Goal: Task Accomplishment & Management: Use online tool/utility

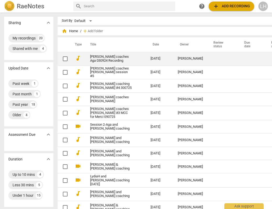
click at [100, 57] on link "[PERSON_NAME] coaches Aga 030924 Recording" at bounding box center [111, 59] width 42 height 8
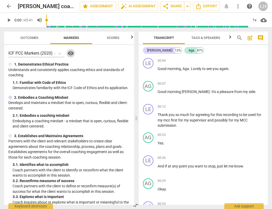
click at [69, 53] on span "visibility" at bounding box center [70, 53] width 6 height 6
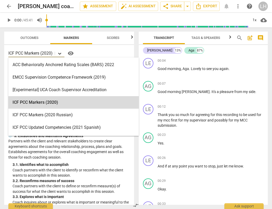
click at [61, 55] on icon at bounding box center [59, 53] width 5 height 5
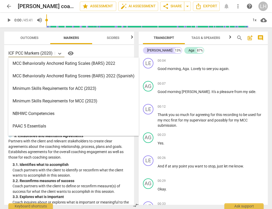
scroll to position [126, 0]
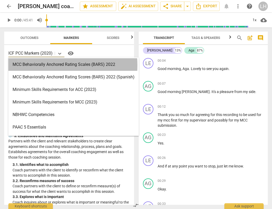
click at [46, 65] on div "MCC Behaviorally Anchored Rating Scales (BARS) 2022" at bounding box center [73, 64] width 130 height 13
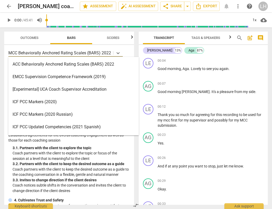
click at [97, 53] on p "MCC Behaviorally Anchored Rating Scales (BARS) 2022" at bounding box center [59, 53] width 103 height 6
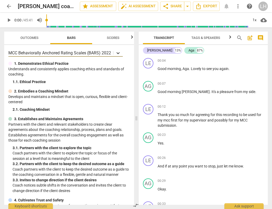
click at [118, 51] on icon at bounding box center [117, 52] width 5 height 5
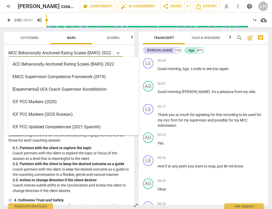
click at [89, 54] on p "MCC Behaviorally Anchored Rating Scales (BARS) 2022" at bounding box center [59, 53] width 103 height 6
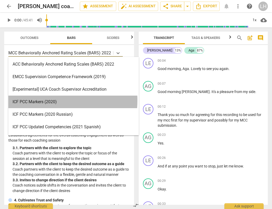
click at [37, 100] on div "ICF PCC Markers (2020)" at bounding box center [73, 102] width 130 height 13
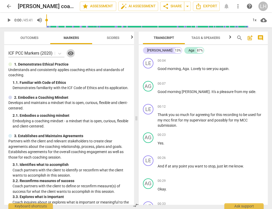
click at [73, 54] on span "visibility" at bounding box center [70, 53] width 6 height 6
click at [61, 53] on icon at bounding box center [59, 53] width 5 height 5
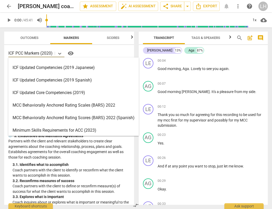
scroll to position [87, 0]
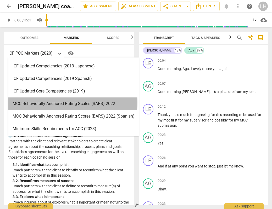
click at [39, 103] on div "MCC Behaviorally Anchored Rating Scales (BARS) 2022" at bounding box center [73, 104] width 130 height 13
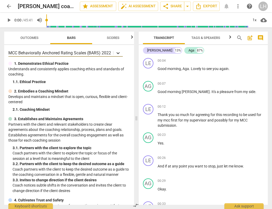
click at [117, 53] on icon at bounding box center [117, 53] width 3 height 2
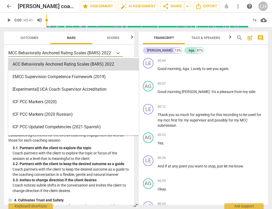
scroll to position [0, 0]
click at [111, 53] on div "MCC Behaviorally Anchored Rating Scales (BARS) 2022" at bounding box center [60, 53] width 105 height 8
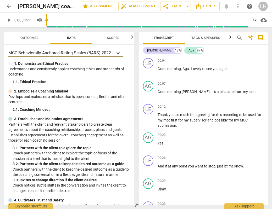
click at [118, 54] on icon at bounding box center [117, 52] width 5 height 5
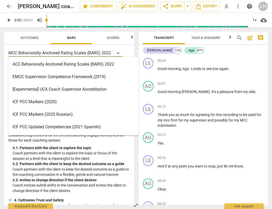
click at [78, 49] on div "MCC Behaviorally Anchored Rating Scales (BARS) 2022" at bounding box center [60, 53] width 105 height 8
click at [117, 52] on icon at bounding box center [117, 52] width 5 height 5
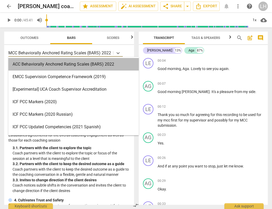
click at [104, 61] on div "ACC Behaviorally Anchored Rating Scales (BARS) 2022" at bounding box center [73, 64] width 130 height 13
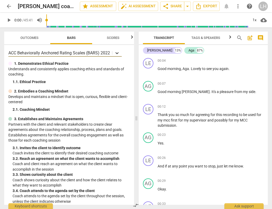
click at [118, 53] on icon at bounding box center [116, 52] width 5 height 5
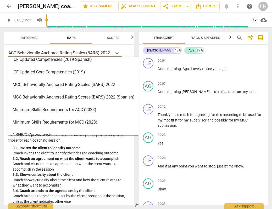
scroll to position [107, 0]
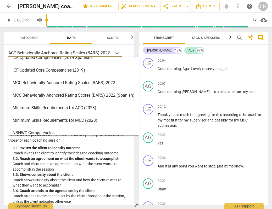
click at [69, 85] on div "MCC Behaviorally Anchored Rating Scales (BARS) 2022" at bounding box center [73, 83] width 130 height 13
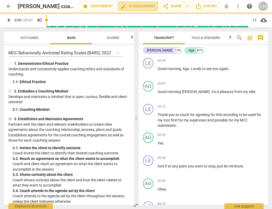
click at [136, 7] on span "auto_fix_high AI Assessment" at bounding box center [138, 6] width 35 height 6
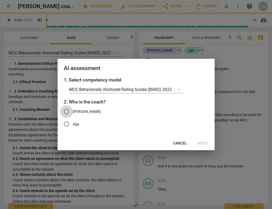
click at [68, 112] on input "[PERSON_NAME]" at bounding box center [66, 111] width 13 height 13
radio input "true"
click at [201, 144] on span "Apply" at bounding box center [202, 143] width 11 height 5
click at [205, 142] on span "Apply" at bounding box center [202, 143] width 11 height 5
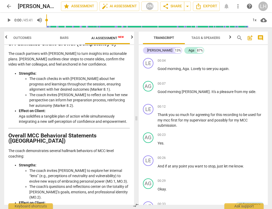
scroll to position [853, 0]
click at [8, 7] on span "arrow_back" at bounding box center [9, 6] width 6 height 6
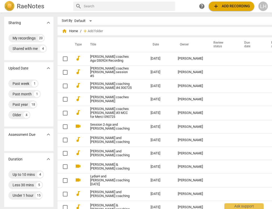
click at [242, 5] on span "add Add recording" at bounding box center [231, 6] width 37 height 6
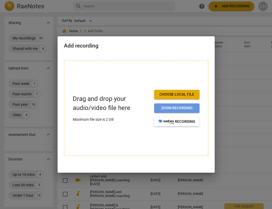
click at [183, 108] on span "Zoom recording" at bounding box center [176, 108] width 37 height 5
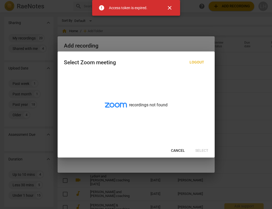
click at [169, 10] on span "close" at bounding box center [169, 8] width 6 height 6
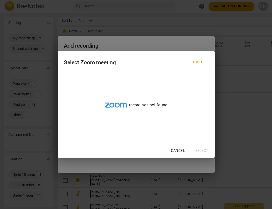
click at [233, 66] on div at bounding box center [136, 104] width 272 height 209
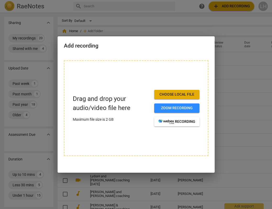
click at [35, 122] on div at bounding box center [136, 104] width 272 height 209
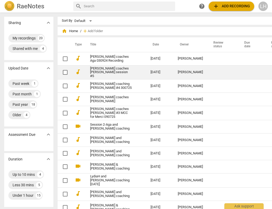
click at [93, 73] on link "[PERSON_NAME] coaches [PERSON_NAME] session #5" at bounding box center [111, 73] width 42 height 12
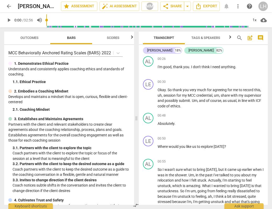
scroll to position [142, 0]
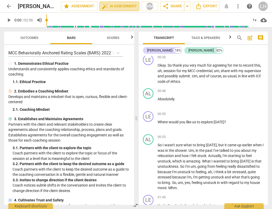
click at [119, 5] on span "auto_fix_high AI Assessment" at bounding box center [119, 6] width 35 height 6
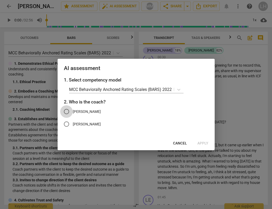
click at [70, 111] on input "[PERSON_NAME]" at bounding box center [66, 111] width 13 height 13
radio input "true"
click at [205, 143] on span "Apply" at bounding box center [202, 143] width 11 height 5
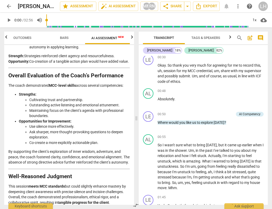
scroll to position [1077, 0]
click at [9, 5] on span "arrow_back" at bounding box center [9, 6] width 6 height 6
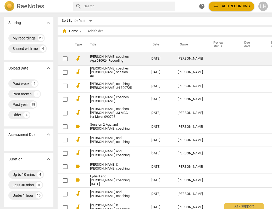
click at [112, 58] on link "[PERSON_NAME] coaches Aga 030924 Recording" at bounding box center [111, 59] width 42 height 8
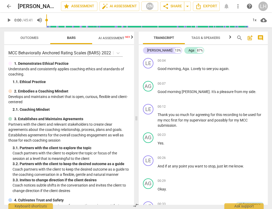
click at [111, 38] on span "AI Assessment New" at bounding box center [114, 38] width 32 height 4
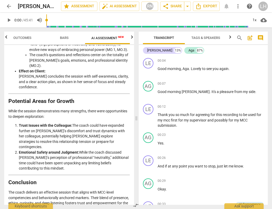
scroll to position [985, 0]
click at [7, 7] on span "arrow_back" at bounding box center [9, 6] width 6 height 6
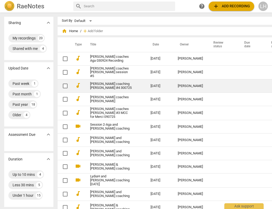
click at [94, 84] on link "[PERSON_NAME] coaching [PERSON_NAME] #4 300725" at bounding box center [111, 86] width 42 height 8
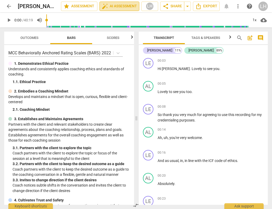
click at [122, 6] on span "auto_fix_high AI Assessment" at bounding box center [119, 6] width 35 height 6
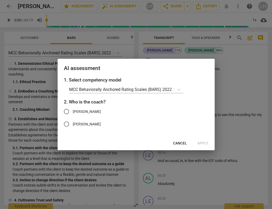
click at [68, 111] on input "[PERSON_NAME]" at bounding box center [66, 111] width 13 height 13
radio input "true"
click at [204, 143] on span "Apply" at bounding box center [202, 143] width 11 height 5
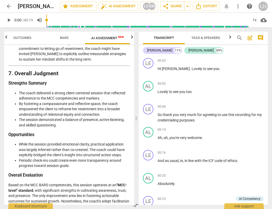
scroll to position [1064, 0]
click at [37, 7] on h2 "[PERSON_NAME] coaching [PERSON_NAME] #4 300725" at bounding box center [30, 6] width 24 height 7
click at [25, 7] on h2 "[PERSON_NAME] coaching [PERSON_NAME] #4 300725" at bounding box center [30, 6] width 24 height 7
click at [10, 5] on span "arrow_back" at bounding box center [9, 6] width 6 height 6
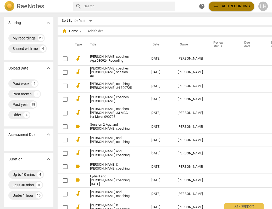
click at [231, 4] on span "add Add recording" at bounding box center [231, 6] width 37 height 6
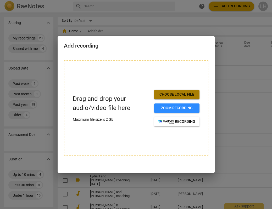
click at [166, 95] on span "Choose local file" at bounding box center [176, 94] width 37 height 5
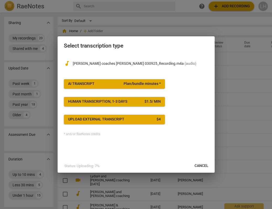
click at [106, 83] on span "AI Transcript Plan/bundle minutes *" at bounding box center [114, 83] width 93 height 5
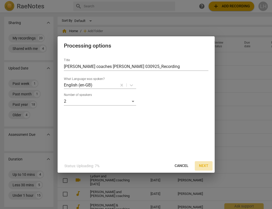
click at [205, 166] on span "Next" at bounding box center [203, 165] width 9 height 5
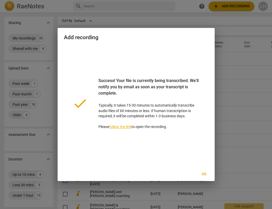
click at [123, 127] on link "follow the link" at bounding box center [120, 127] width 22 height 4
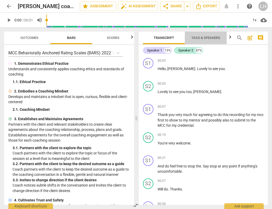
click at [211, 38] on span "Tags & Speakers" at bounding box center [205, 38] width 29 height 4
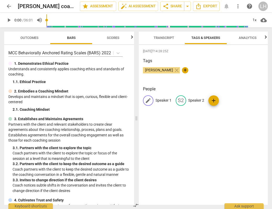
click at [152, 97] on div "edit" at bounding box center [148, 100] width 10 height 10
type input "[PERSON_NAME]"
click at [213, 101] on span "edit" at bounding box center [215, 101] width 6 height 6
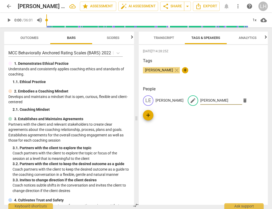
type input "[PERSON_NAME]"
click at [246, 36] on span "Analytics" at bounding box center [248, 38] width 18 height 4
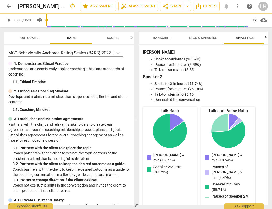
scroll to position [0, 5]
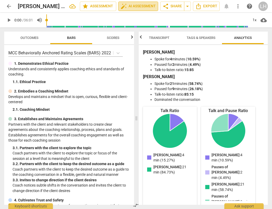
click at [131, 6] on span "auto_fix_high AI Assessment" at bounding box center [138, 6] width 35 height 6
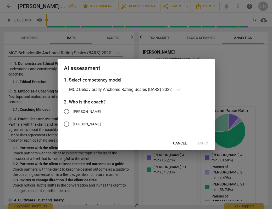
click at [65, 110] on input "[PERSON_NAME]" at bounding box center [66, 111] width 13 height 13
radio input "true"
click at [206, 142] on span "Apply" at bounding box center [202, 143] width 11 height 5
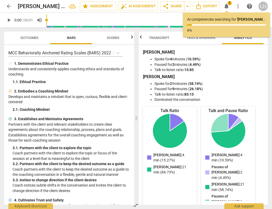
click at [155, 37] on span "Transcript" at bounding box center [159, 38] width 20 height 4
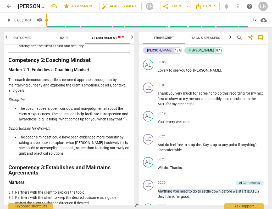
scroll to position [213, 0]
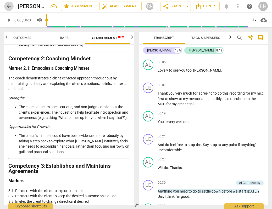
click at [8, 8] on span "arrow_back" at bounding box center [9, 6] width 6 height 6
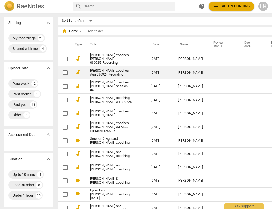
click at [135, 71] on td "[PERSON_NAME] coaches Aga 030924 Recording" at bounding box center [115, 72] width 63 height 13
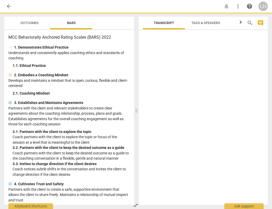
click at [135, 71] on span at bounding box center [136, 111] width 3 height 197
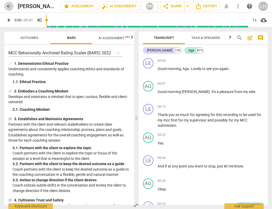
click at [10, 5] on span "arrow_back" at bounding box center [9, 6] width 6 height 6
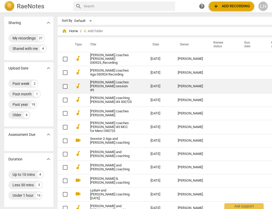
click at [95, 85] on link "[PERSON_NAME] coaches [PERSON_NAME] session #5" at bounding box center [111, 87] width 42 height 12
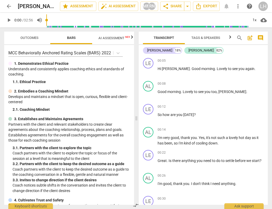
click at [8, 6] on span "arrow_back" at bounding box center [9, 6] width 6 height 6
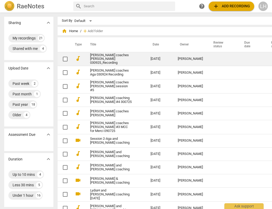
click at [104, 58] on link "[PERSON_NAME] coaches [PERSON_NAME] 030925_Recording" at bounding box center [111, 59] width 42 height 12
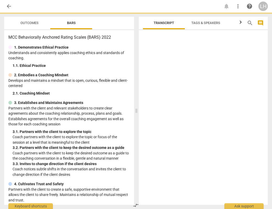
click at [104, 58] on p "Understands and consistently applies coaching ethics and standards of coaching." at bounding box center [68, 55] width 121 height 11
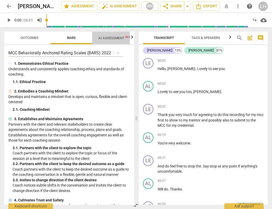
click at [108, 38] on span "AI Assessment New" at bounding box center [114, 38] width 32 height 4
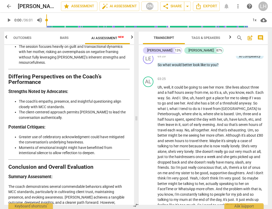
scroll to position [1412, 0]
click at [8, 39] on span "Outcomes" at bounding box center [22, 38] width 31 height 7
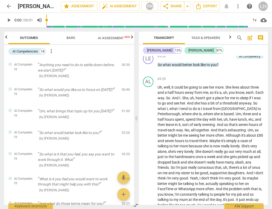
scroll to position [0, 0]
click at [8, 8] on span "arrow_back" at bounding box center [9, 6] width 6 height 6
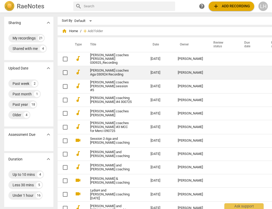
click at [103, 71] on link "[PERSON_NAME] coaches Aga 030924 Recording" at bounding box center [111, 73] width 42 height 8
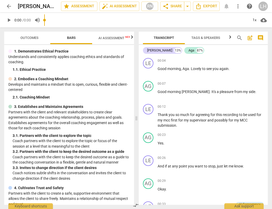
scroll to position [12, 0]
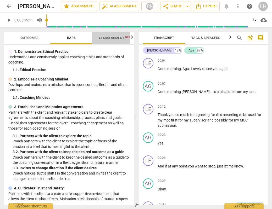
click at [110, 36] on span "AI Assessment New" at bounding box center [114, 38] width 32 height 4
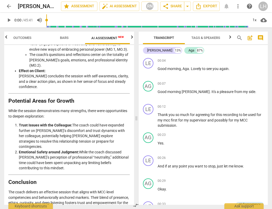
scroll to position [985, 0]
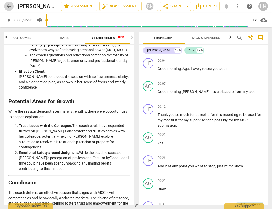
click at [9, 7] on span "arrow_back" at bounding box center [9, 6] width 6 height 6
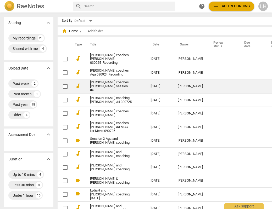
click at [98, 82] on link "[PERSON_NAME] coaches [PERSON_NAME] session #5" at bounding box center [111, 87] width 42 height 12
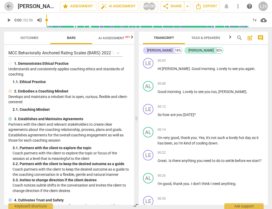
click at [10, 7] on span "arrow_back" at bounding box center [9, 6] width 6 height 6
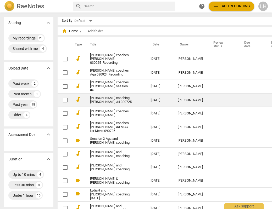
click at [73, 96] on td "audiotrack" at bounding box center [77, 100] width 13 height 13
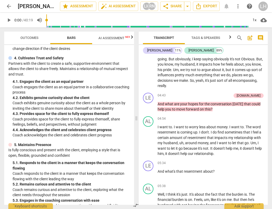
scroll to position [439, 0]
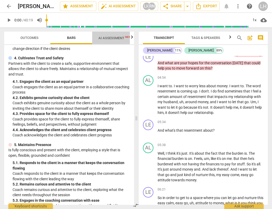
click at [113, 38] on span "AI Assessment New" at bounding box center [114, 38] width 32 height 4
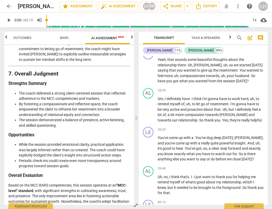
scroll to position [0, 0]
click at [8, 7] on span "arrow_back" at bounding box center [9, 6] width 6 height 6
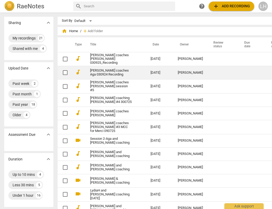
click at [113, 70] on link "[PERSON_NAME] coaches Aga 030924 Recording" at bounding box center [111, 73] width 42 height 8
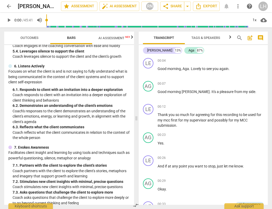
scroll to position [261, 0]
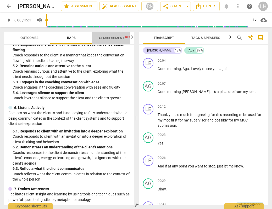
click at [111, 38] on span "AI Assessment New" at bounding box center [114, 38] width 32 height 4
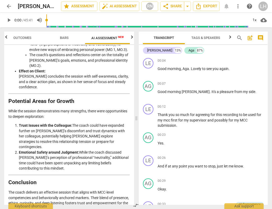
scroll to position [985, 0]
